Goal: Task Accomplishment & Management: Use online tool/utility

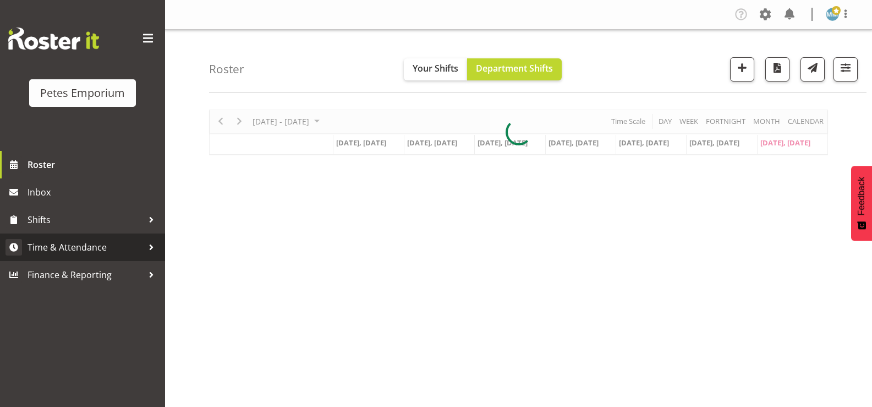
click at [106, 257] on link "Time & Attendance" at bounding box center [82, 247] width 165 height 28
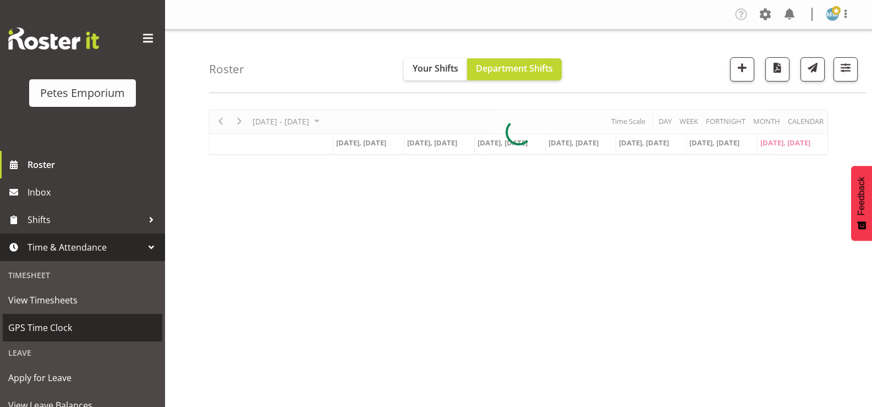
click at [76, 333] on span "GPS Time Clock" at bounding box center [82, 327] width 149 height 17
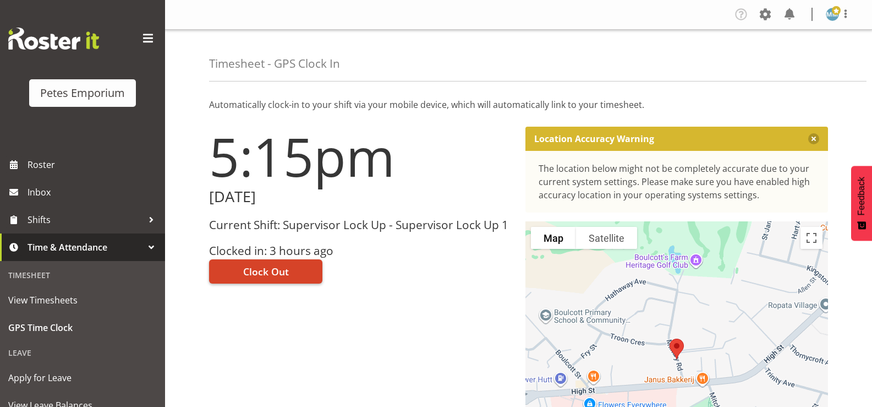
click at [281, 270] on span "Clock Out" at bounding box center [266, 271] width 46 height 14
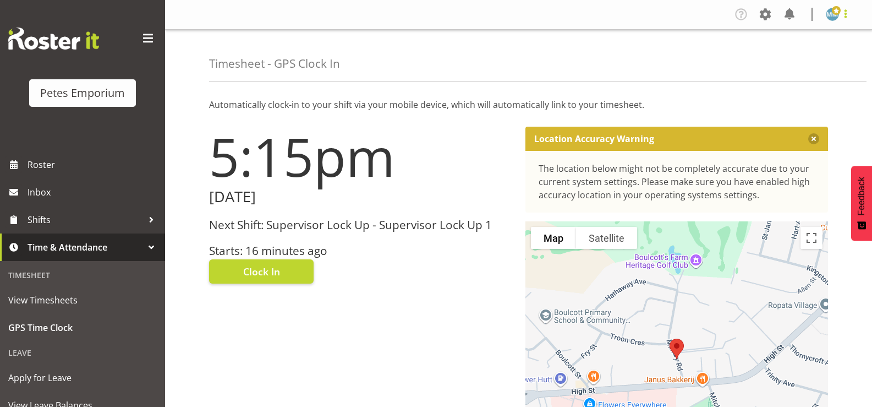
click at [842, 18] on span at bounding box center [845, 13] width 13 height 13
click at [786, 64] on link "Log Out" at bounding box center [800, 58] width 106 height 20
